Goal: Task Accomplishment & Management: Use online tool/utility

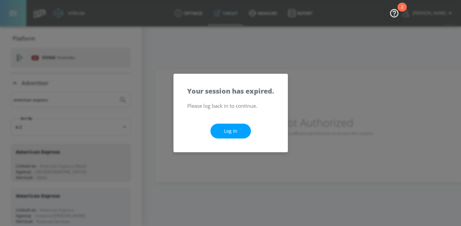
scroll to position [60, 0]
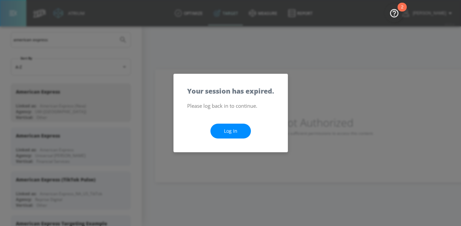
click at [235, 131] on link "Log In" at bounding box center [230, 130] width 40 height 15
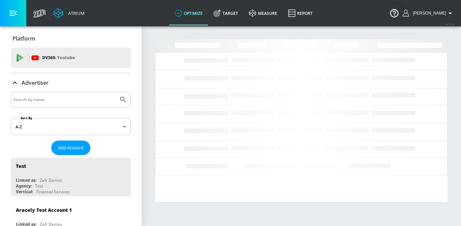
click at [57, 99] on input "Search by name" at bounding box center [64, 99] width 102 height 9
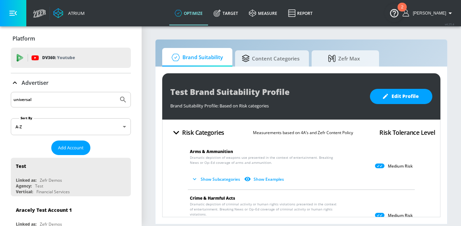
type input "universal"
click at [116, 92] on button "Submit Search" at bounding box center [123, 99] width 15 height 15
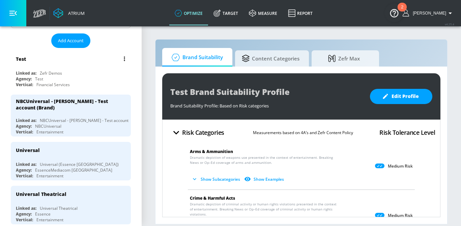
scroll to position [108, 0]
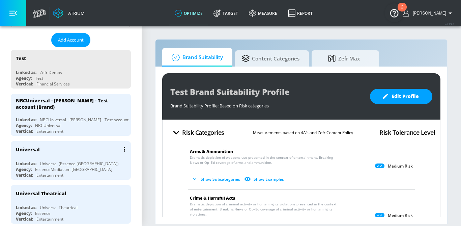
click at [80, 156] on div "Universal Linked as: Universal (Essence Toronto) Agency: EssenceMediacom Toront…" at bounding box center [71, 160] width 120 height 38
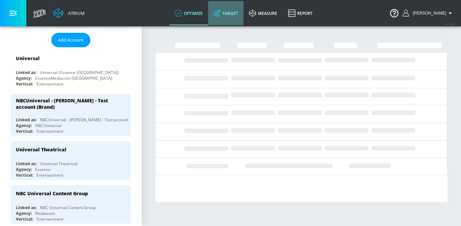
click at [234, 14] on link "Target" at bounding box center [225, 13] width 35 height 24
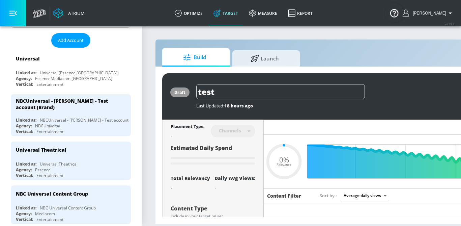
type input "0.05"
click at [259, 66] on div "draft test Last Updated: 18 hours ago Activate Placement Type: Channels channel…" at bounding box center [354, 144] width 399 height 157
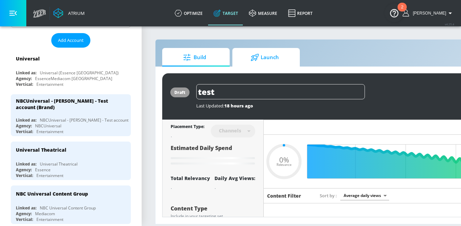
click at [259, 60] on div at bounding box center [256, 57] width 10 height 7
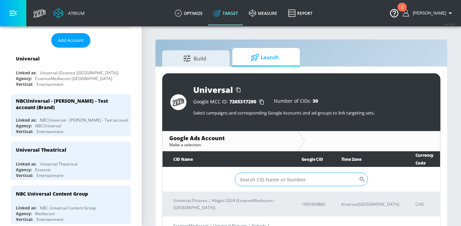
click at [259, 180] on input "Sort By" at bounding box center [297, 178] width 124 height 13
paste input "917-107-7915"
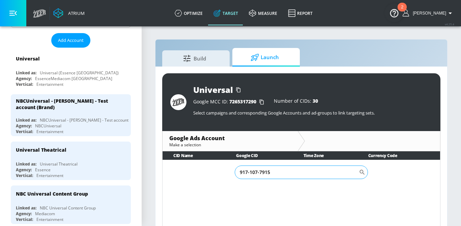
click at [250, 173] on input "917-107-7915" at bounding box center [297, 171] width 124 height 13
click at [258, 174] on input "917107-7915" at bounding box center [297, 171] width 124 height 13
type input "9171077915"
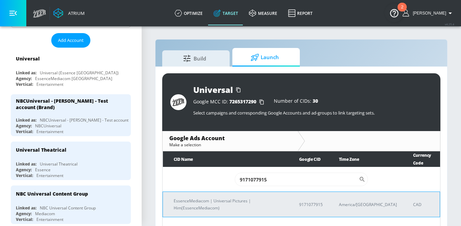
click at [251, 197] on p "EssenceMediacom | Universal Pictures | Him(EssenceMediacom)" at bounding box center [228, 204] width 109 height 14
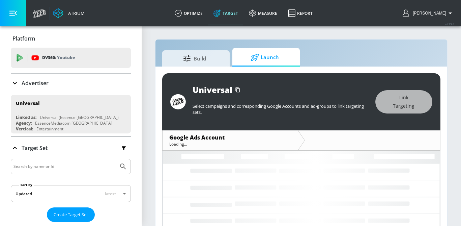
scroll to position [9, 0]
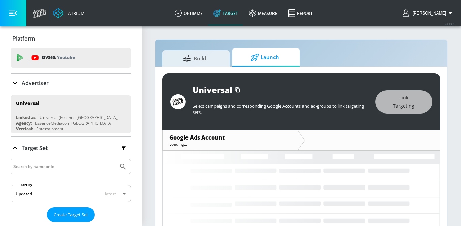
scroll to position [9, 0]
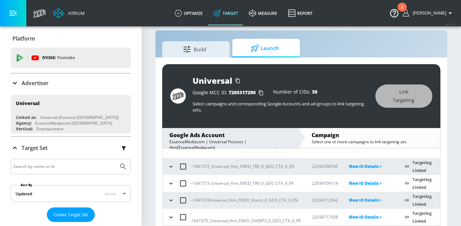
scroll to position [16, 0]
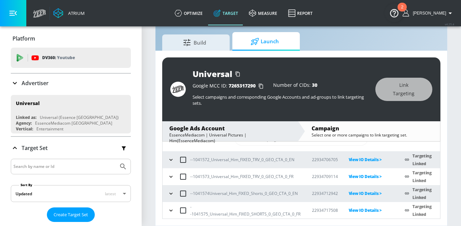
click at [176, 193] on input "checkbox" at bounding box center [183, 193] width 14 height 14
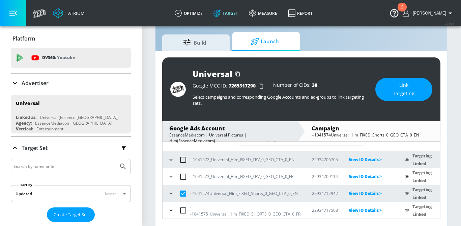
click at [183, 192] on input "checkbox" at bounding box center [183, 193] width 14 height 14
checkbox input "false"
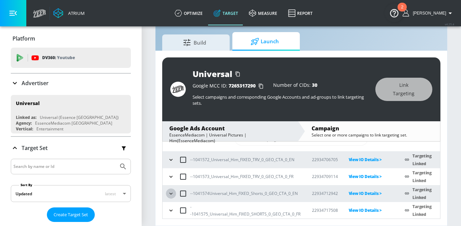
click at [170, 193] on icon "button" at bounding box center [171, 193] width 7 height 7
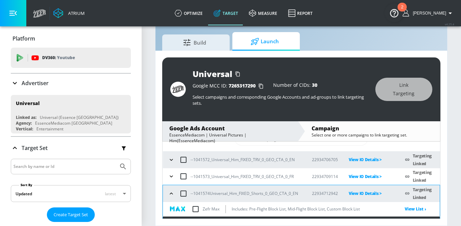
scroll to position [62, 0]
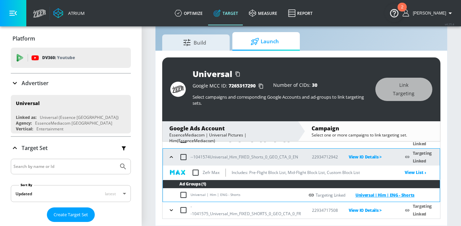
click at [374, 195] on link "Universal | Him | ENG - Shorts" at bounding box center [379, 195] width 69 height 8
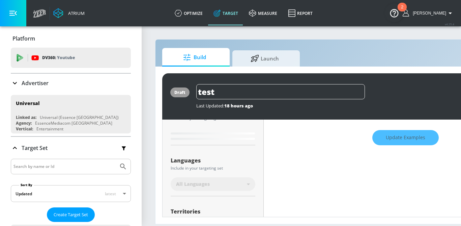
scroll to position [98, 0]
type input "0.6"
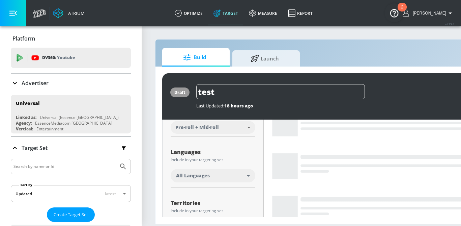
scroll to position [0, 0]
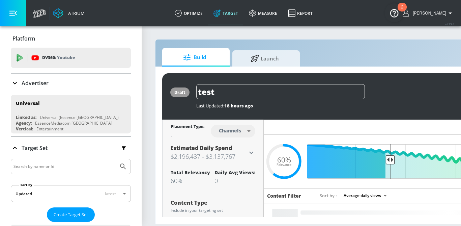
click at [251, 132] on body "Atrium optimize Target measure Report optimize Target measure Report v 4.25.4 […" at bounding box center [230, 113] width 461 height 226
click at [251, 132] on div at bounding box center [230, 113] width 461 height 226
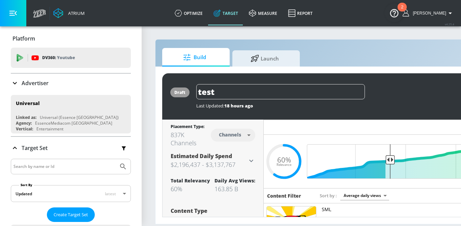
click at [242, 135] on body "Atrium optimize Target measure Report optimize Target measure Report v 4.25.4 […" at bounding box center [230, 113] width 461 height 226
click at [242, 135] on div at bounding box center [230, 113] width 461 height 226
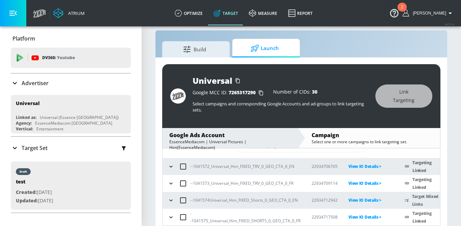
scroll to position [16, 0]
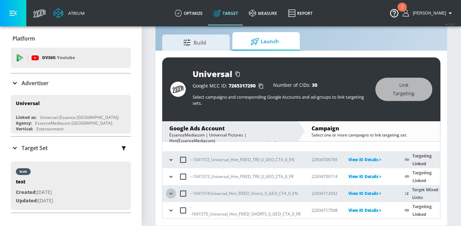
click at [168, 195] on icon "button" at bounding box center [171, 193] width 7 height 7
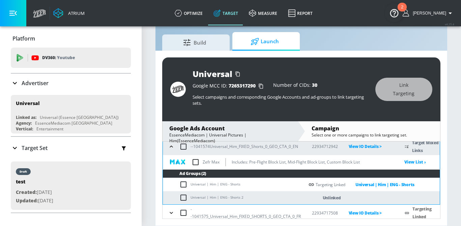
scroll to position [75, 0]
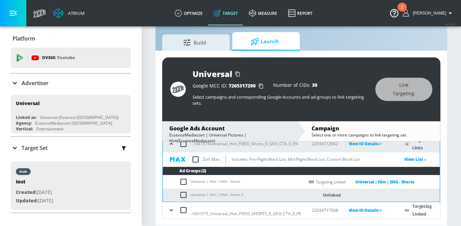
click at [180, 194] on input "checkbox" at bounding box center [184, 195] width 11 height 8
checkbox input "true"
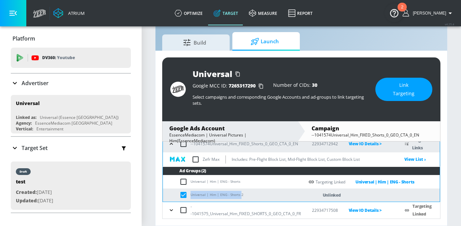
drag, startPoint x: 239, startPoint y: 195, endPoint x: 190, endPoint y: 195, distance: 49.2
click at [190, 195] on td "Universal | Him | ENG - Shorts 2" at bounding box center [233, 194] width 141 height 13
copy td "Universal | Him | ENG - Shorts"
click at [409, 96] on span "Link Targeting" at bounding box center [404, 89] width 30 height 17
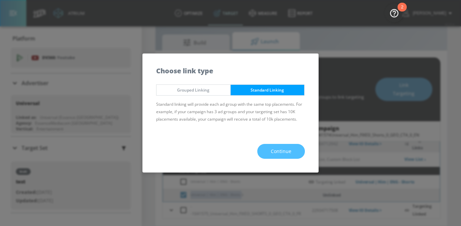
click at [277, 148] on span "Continue" at bounding box center [281, 151] width 21 height 8
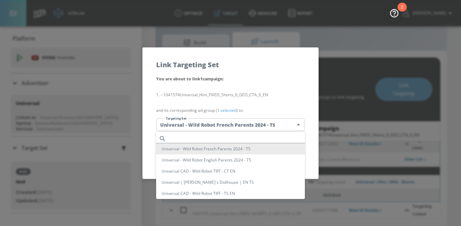
click at [232, 126] on body "Atrium optimize Target measure Report optimize Target measure Report v 4.25.4 […" at bounding box center [230, 104] width 461 height 241
click at [204, 135] on input "text" at bounding box center [237, 138] width 136 height 9
paste input "Universal | Him | ENG - Shorts"
type input "U"
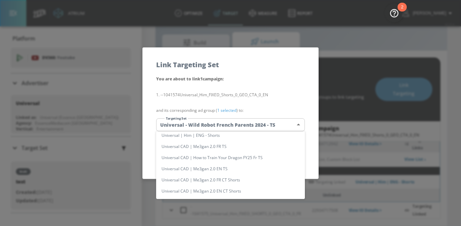
scroll to position [575, 0]
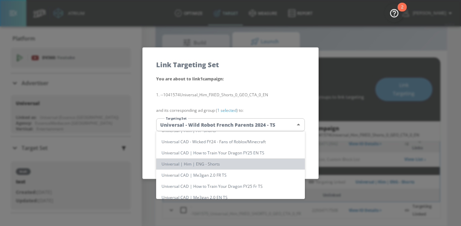
click at [211, 163] on li "Universal | Him | ENG - Shorts" at bounding box center [230, 163] width 149 height 11
type input "38c213f2-8a57-453d-a17b-6f4bebaf7ce8"
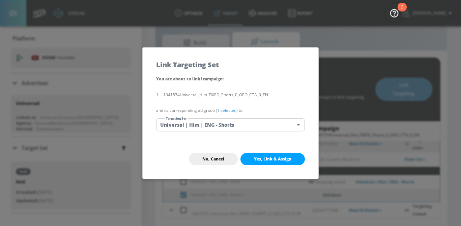
click at [267, 157] on span "Yes, Link & Assign" at bounding box center [272, 158] width 37 height 5
checkbox input "false"
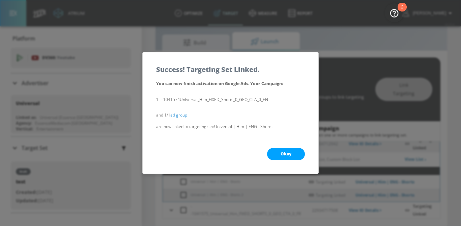
click at [273, 155] on button "Okay" at bounding box center [286, 154] width 38 height 12
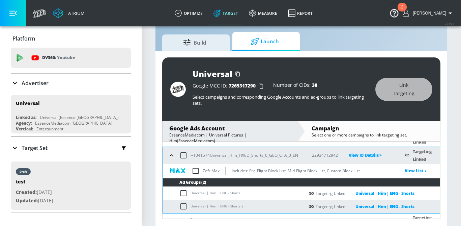
scroll to position [62, 0]
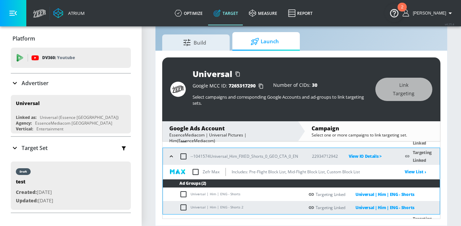
click at [172, 159] on button "button" at bounding box center [171, 156] width 10 height 10
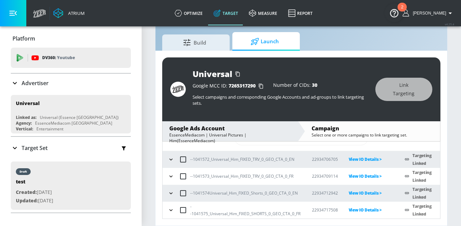
scroll to position [25, 0]
click at [172, 159] on icon "button" at bounding box center [170, 160] width 3 height 2
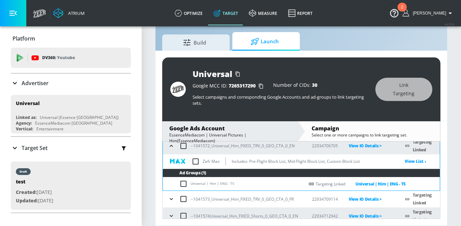
click at [172, 146] on icon "button" at bounding box center [171, 145] width 7 height 7
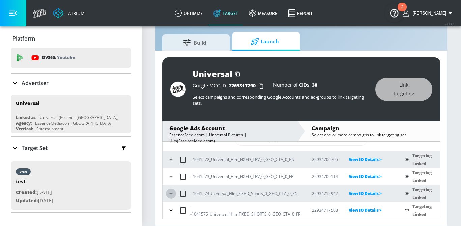
click at [171, 194] on icon "button" at bounding box center [171, 193] width 7 height 7
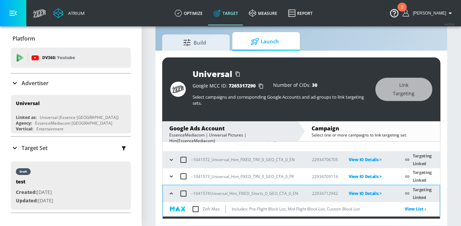
scroll to position [53, 0]
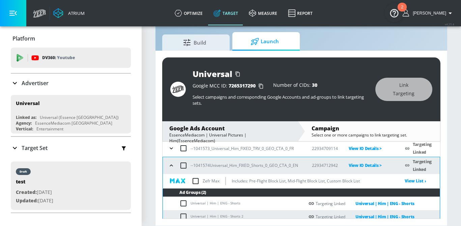
click at [196, 181] on input "checkbox" at bounding box center [196, 181] width 14 height 14
checkbox input "true"
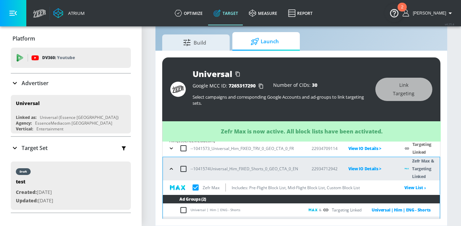
click at [170, 169] on icon "button" at bounding box center [171, 168] width 7 height 7
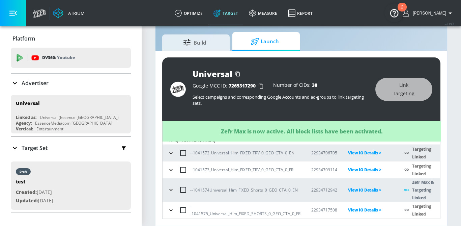
scroll to position [32, 0]
click at [169, 211] on icon "button" at bounding box center [171, 210] width 7 height 7
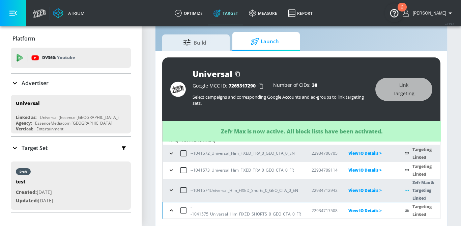
scroll to position [69, 0]
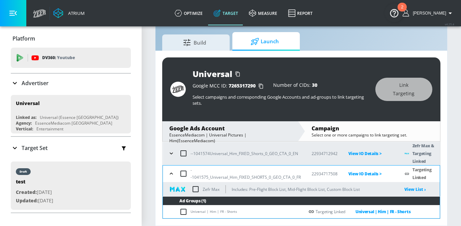
click at [196, 190] on input "checkbox" at bounding box center [196, 189] width 14 height 14
checkbox input "true"
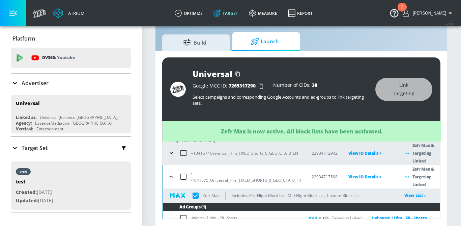
click at [171, 178] on icon "button" at bounding box center [171, 176] width 7 height 7
